Goal: Information Seeking & Learning: Stay updated

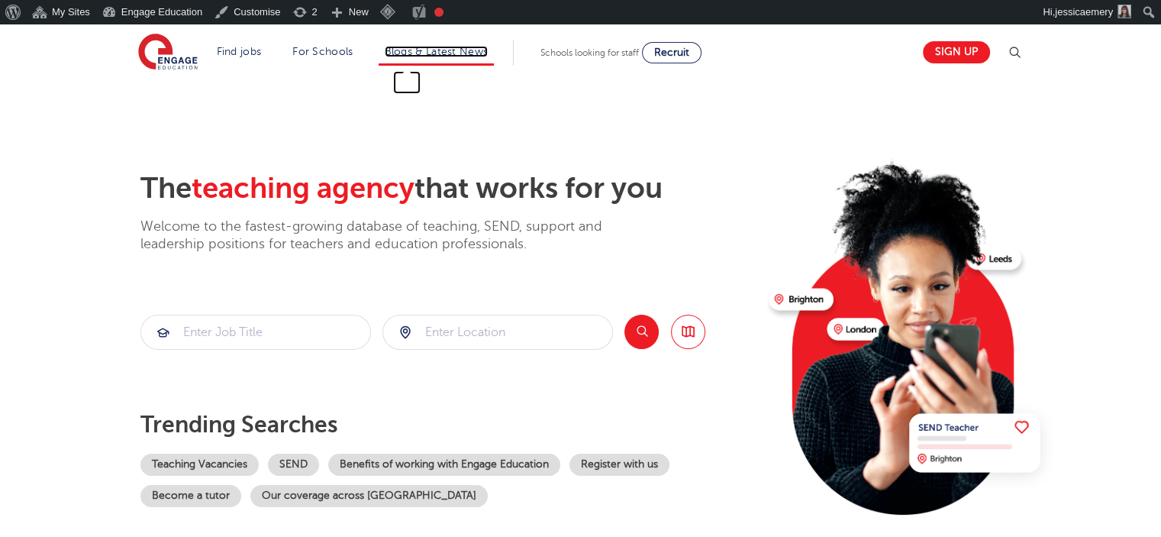
click at [464, 56] on link "Blogs & Latest News" at bounding box center [437, 51] width 104 height 11
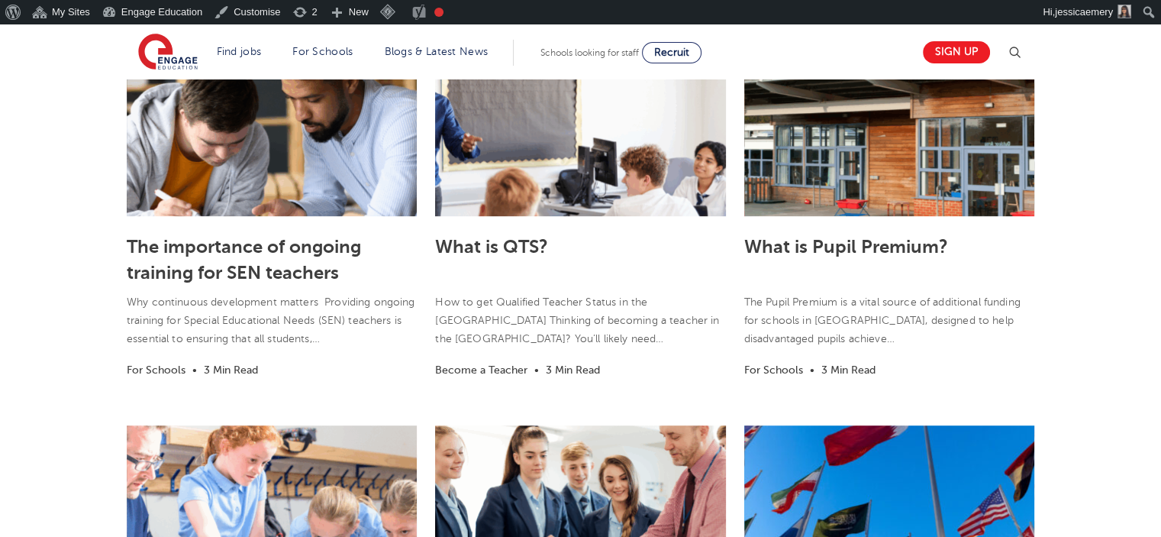
scroll to position [839, 0]
